Goal: Information Seeking & Learning: Check status

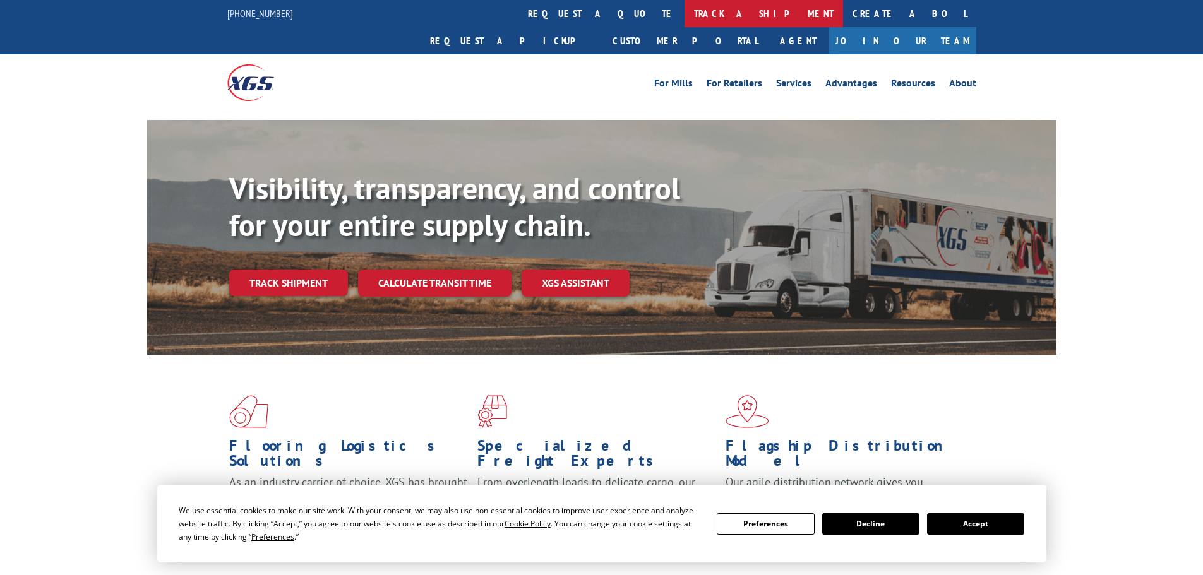
click at [684, 7] on link "track a shipment" at bounding box center [763, 13] width 158 height 27
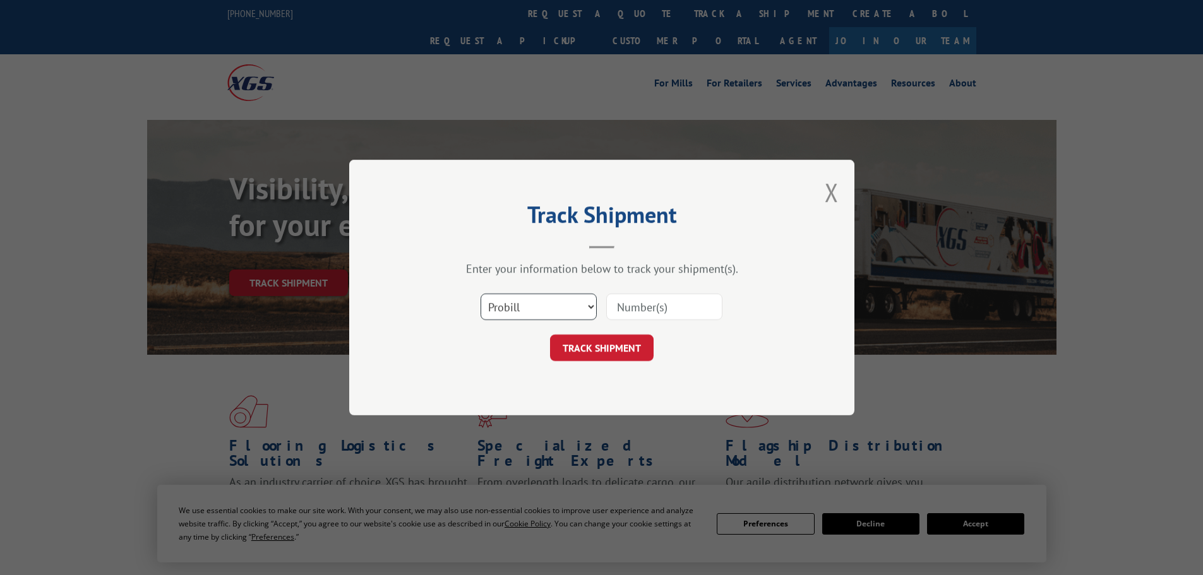
click at [534, 306] on select "Select category... Probill BOL PO" at bounding box center [539, 307] width 116 height 27
select select "bol"
click at [481, 294] on select "Select category... Probill BOL PO" at bounding box center [539, 307] width 116 height 27
drag, startPoint x: 641, startPoint y: 309, endPoint x: 636, endPoint y: 316, distance: 9.1
click at [641, 309] on input at bounding box center [664, 307] width 116 height 27
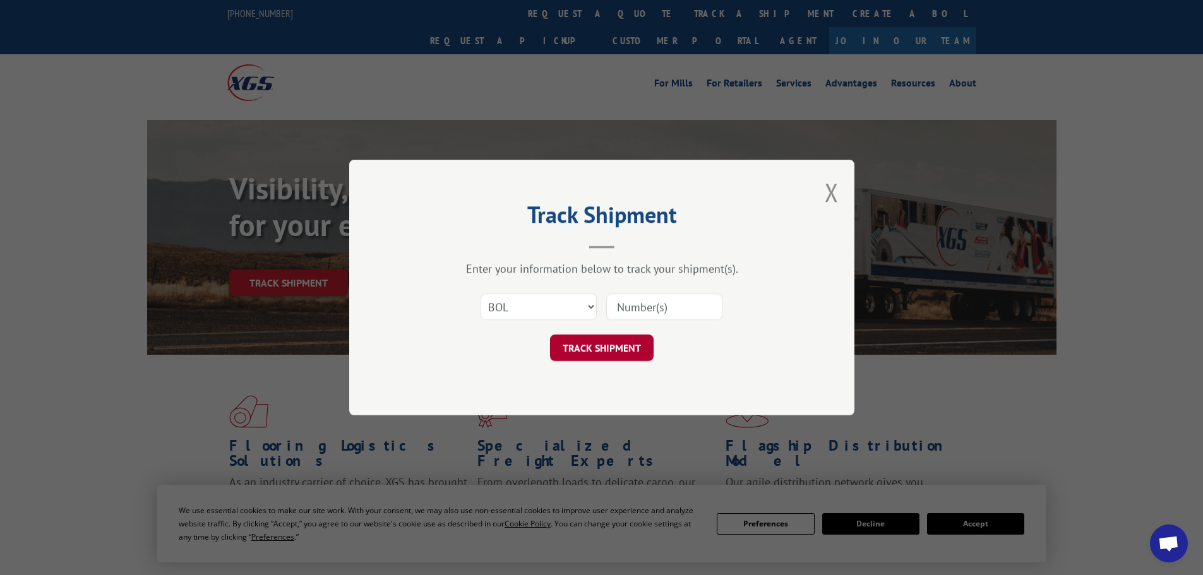
paste input "6100054302"
type input "6100054302"
click at [593, 349] on button "TRACK SHIPMENT" at bounding box center [602, 348] width 104 height 27
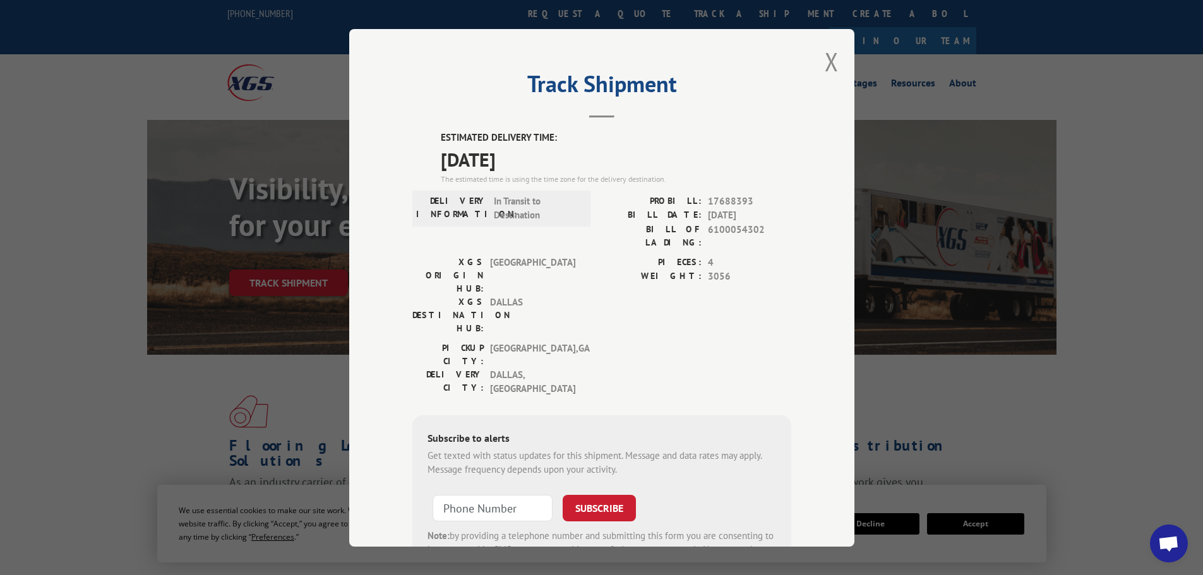
click at [829, 64] on button "Close modal" at bounding box center [832, 61] width 14 height 33
